Goal: Find specific page/section: Find specific page/section

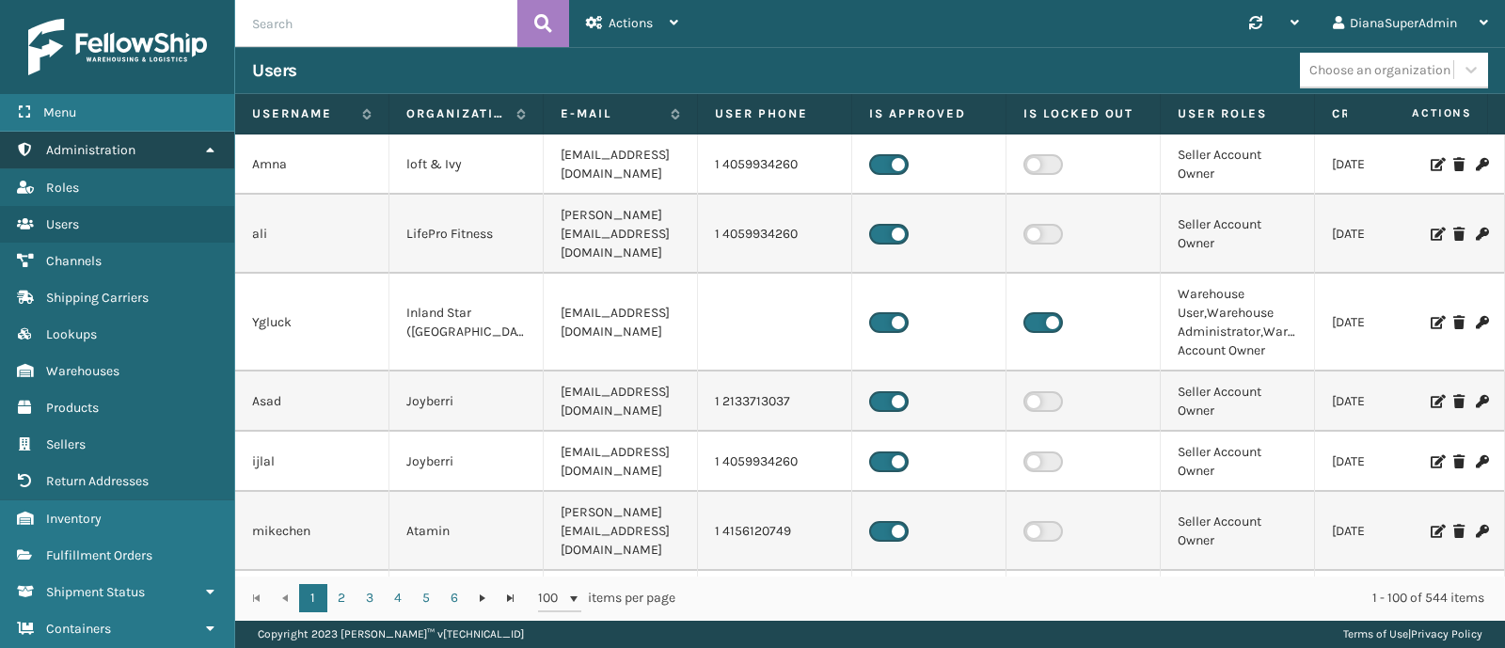
click at [100, 156] on span "Administration" at bounding box center [90, 150] width 89 height 16
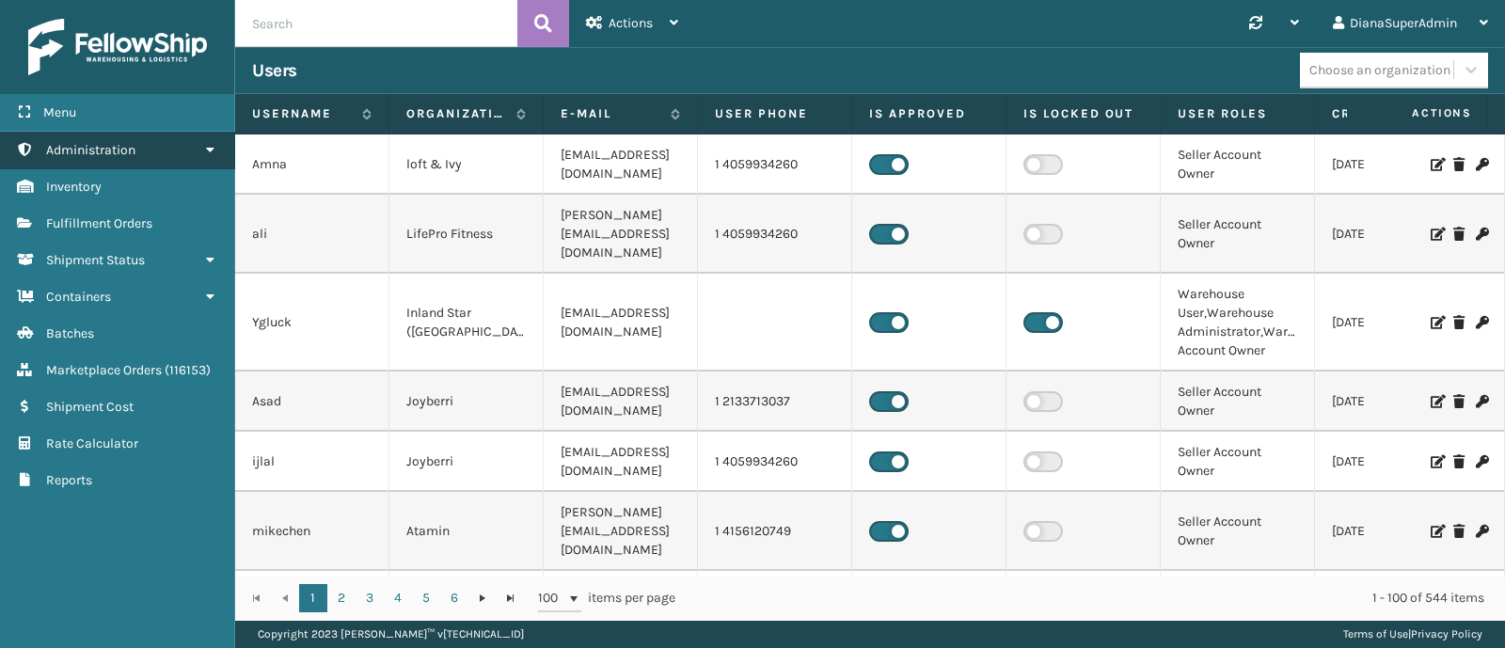
click at [100, 156] on span "Administration" at bounding box center [90, 150] width 89 height 16
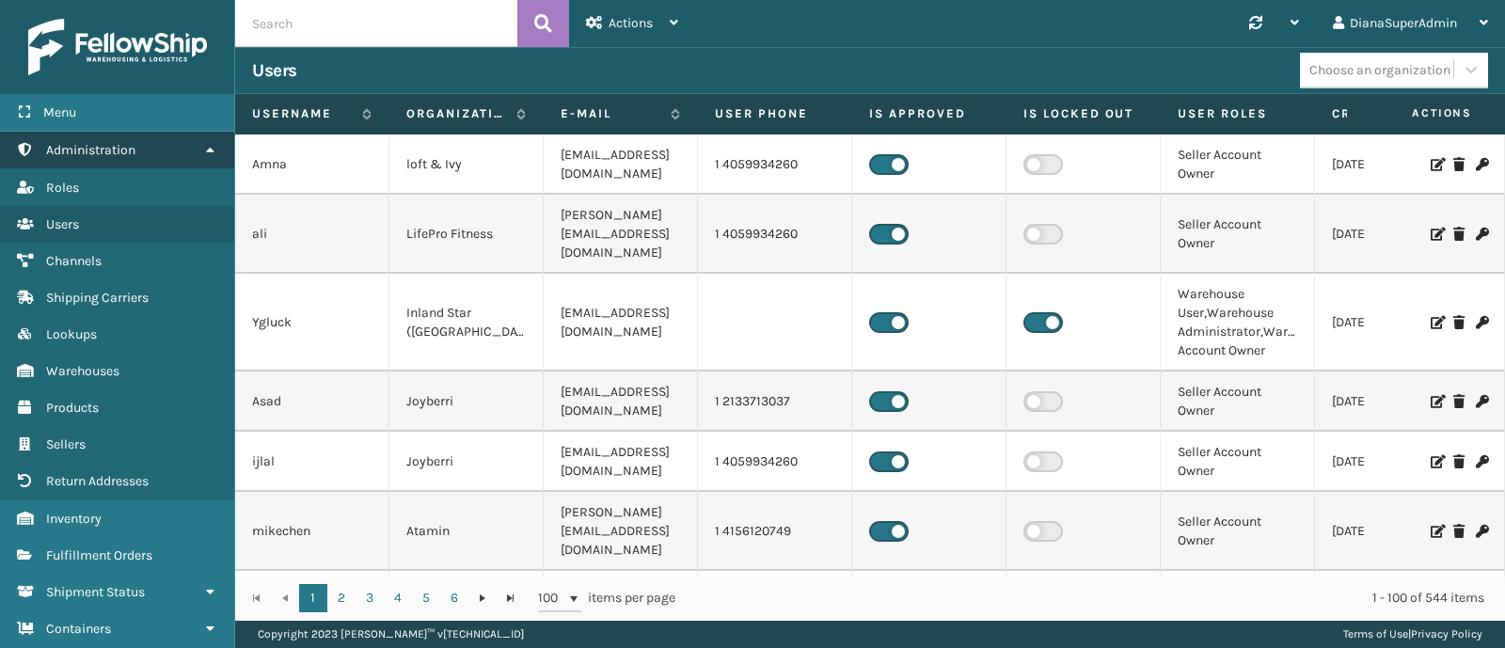
click at [69, 150] on span "Administration" at bounding box center [90, 150] width 89 height 16
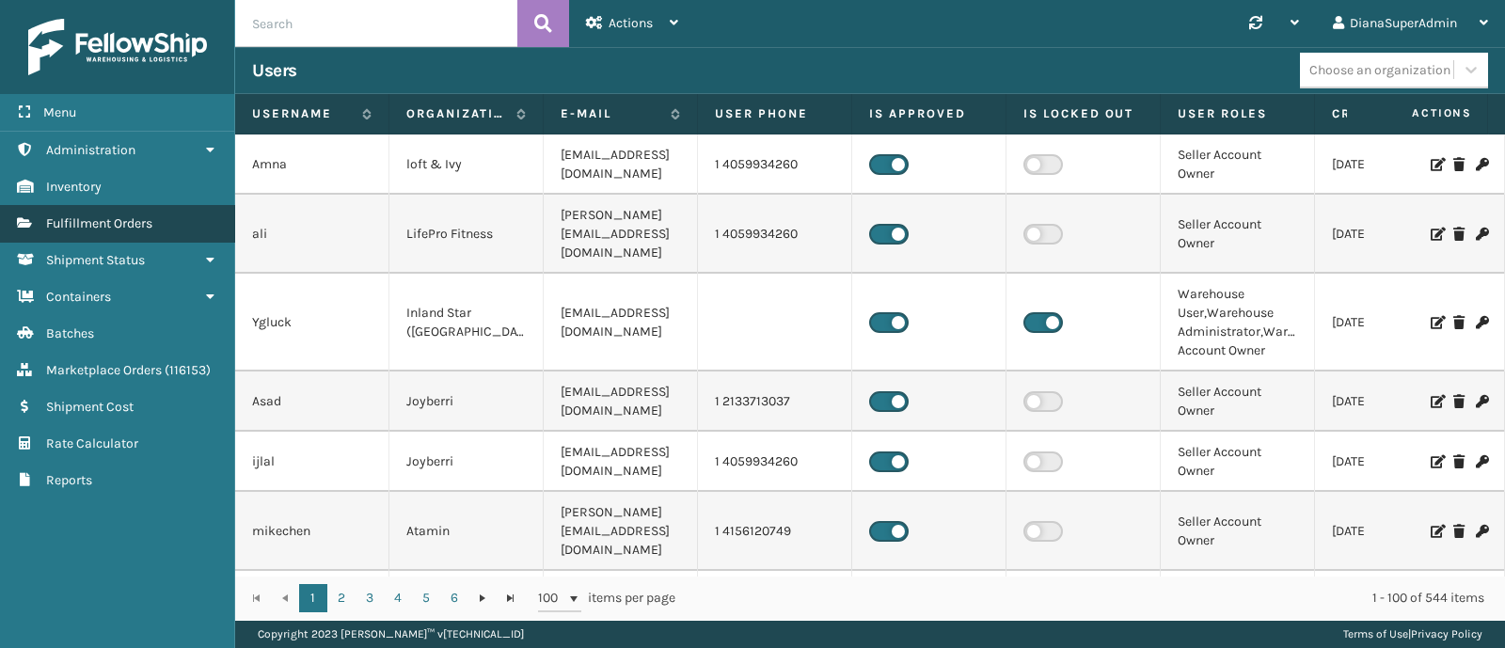
click at [97, 218] on span "Fulfillment Orders" at bounding box center [99, 223] width 106 height 16
